Goal: Task Accomplishment & Management: Use online tool/utility

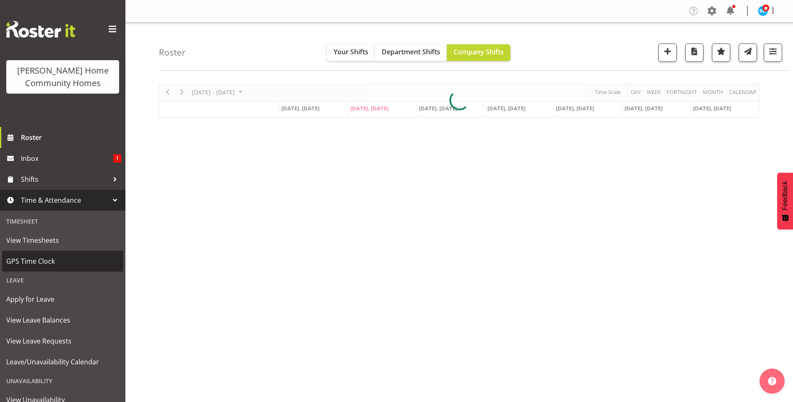
click at [38, 261] on span "GPS Time Clock" at bounding box center [62, 261] width 113 height 13
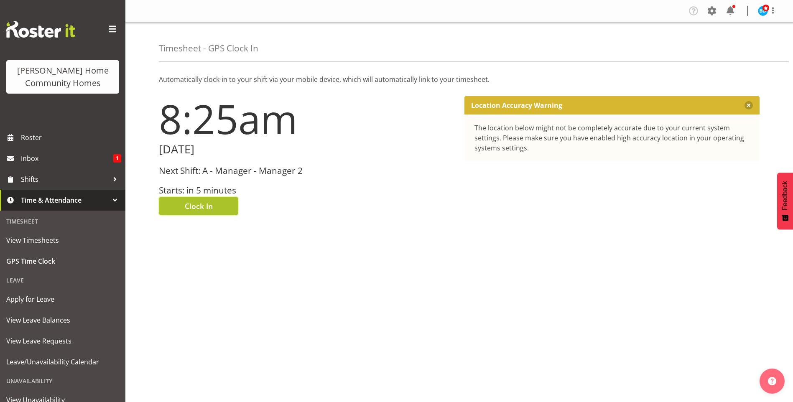
click at [210, 207] on span "Clock In" at bounding box center [199, 206] width 28 height 11
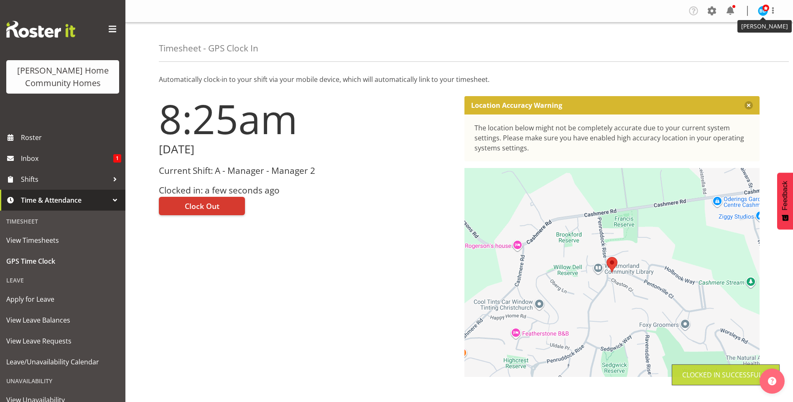
click at [762, 10] on span at bounding box center [765, 8] width 7 height 7
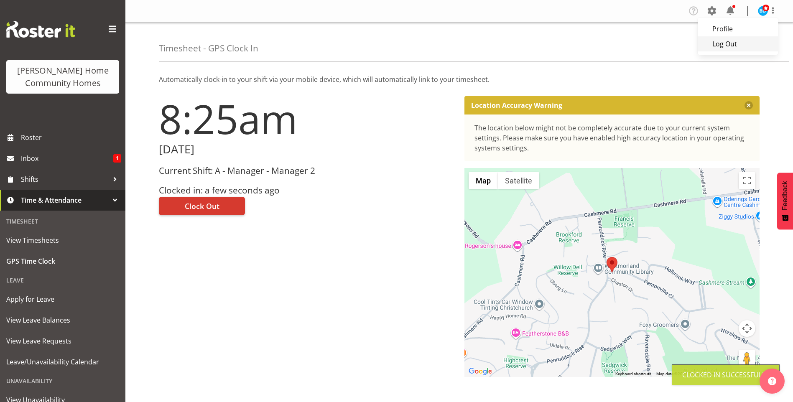
click at [733, 41] on link "Log Out" at bounding box center [737, 43] width 80 height 15
